Goal: Task Accomplishment & Management: Use online tool/utility

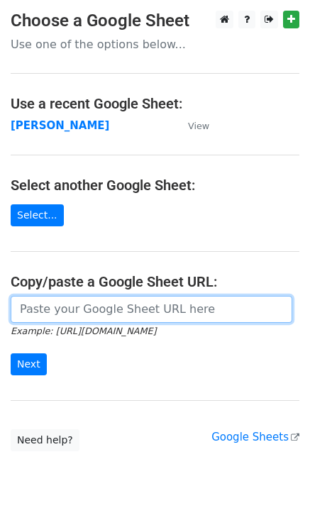
drag, startPoint x: 20, startPoint y: 313, endPoint x: 27, endPoint y: 338, distance: 26.5
click at [20, 313] on input "url" at bounding box center [152, 309] width 282 height 27
paste input "https://docs.google.com/spreadsheets/d/1BYGVI45WQ4cz22B5xAjNLGlSM1xeazTwWyxZ3AO…"
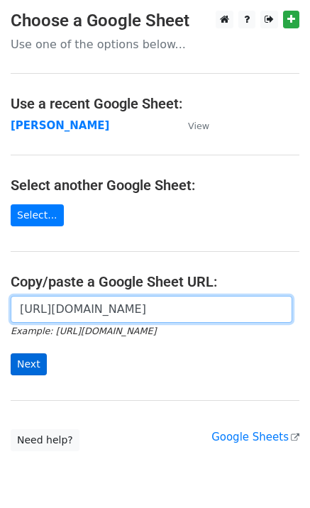
scroll to position [0, 321]
type input "https://docs.google.com/spreadsheets/d/1BYGVI45WQ4cz22B5xAjNLGlSM1xeazTwWyxZ3AO…"
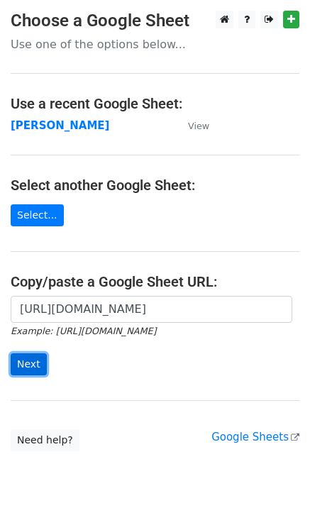
click at [35, 367] on input "Next" at bounding box center [29, 364] width 36 height 22
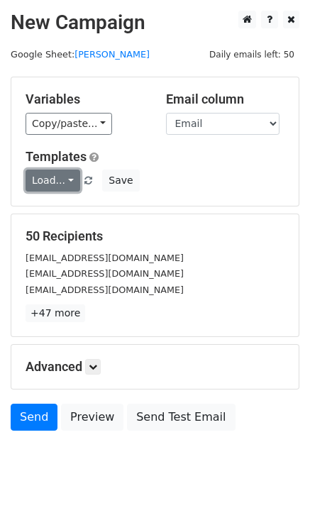
click at [52, 179] on link "Load..." at bounding box center [53, 181] width 55 height 22
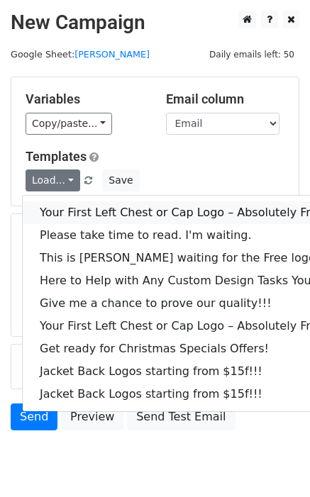
click at [79, 207] on link "Your First Left Chest or Cap Logo – Absolutely Free" at bounding box center [192, 212] width 338 height 23
